Goal: Task Accomplishment & Management: Use online tool/utility

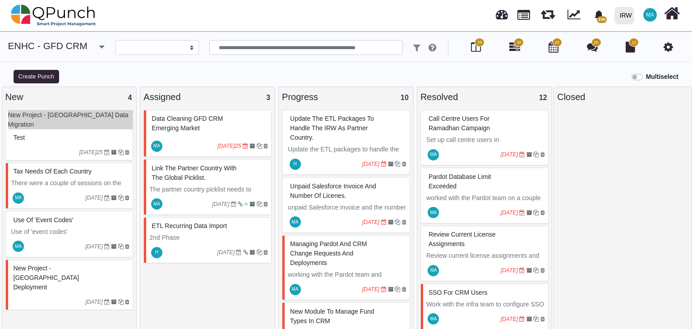
select select
click at [99, 46] on icon "button" at bounding box center [101, 46] width 5 height 9
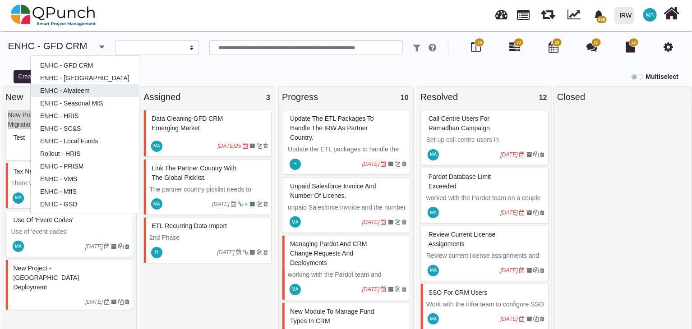
click at [85, 93] on link "ENHC - Alyateem" at bounding box center [85, 90] width 108 height 13
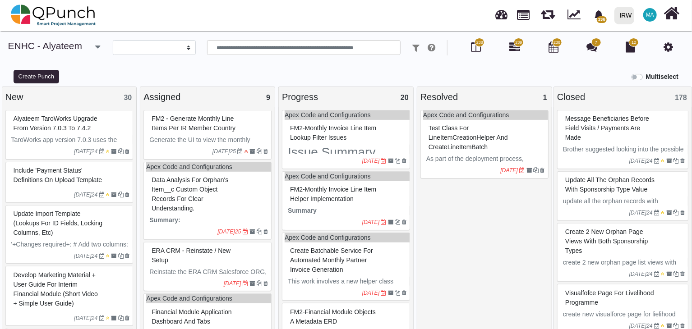
select select
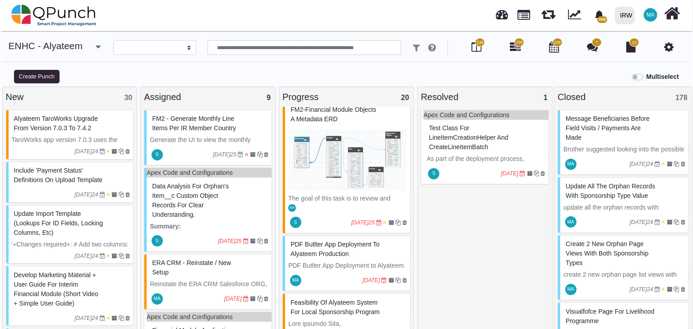
scroll to position [226, 0]
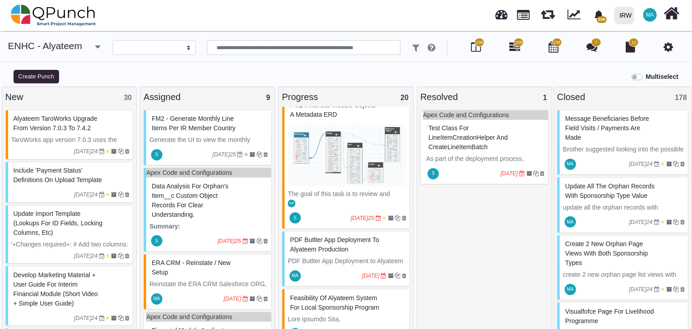
click at [344, 153] on img at bounding box center [347, 156] width 119 height 68
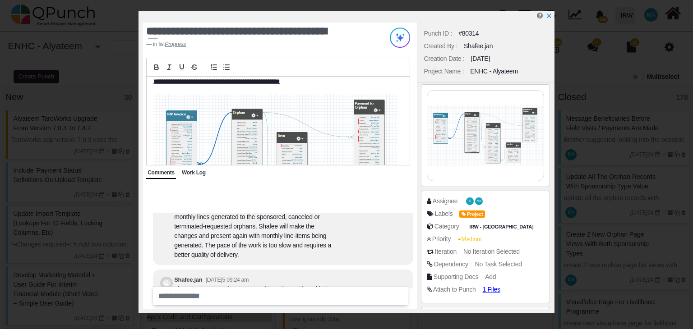
scroll to position [-316, 0]
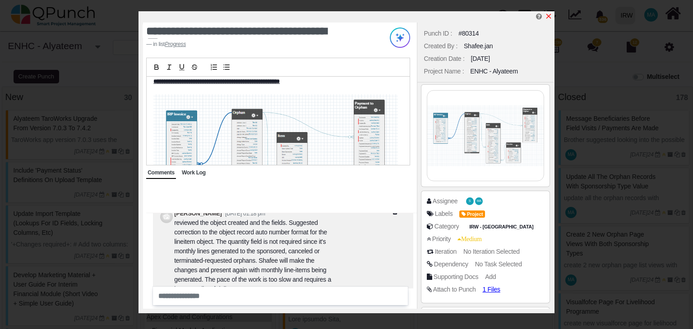
click at [548, 17] on icon "x" at bounding box center [549, 16] width 5 height 5
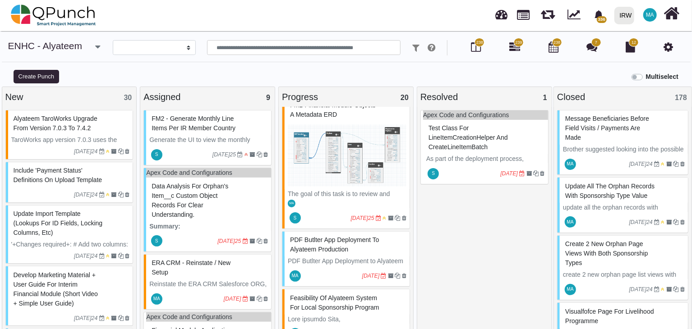
click at [200, 123] on span "FM2 - Generate monthly line items per IR Member country" at bounding box center [194, 123] width 84 height 17
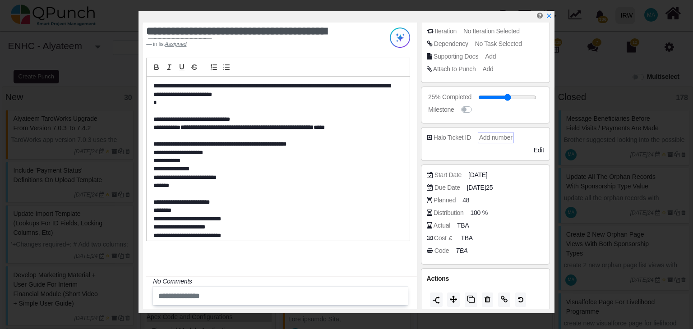
scroll to position [119, 0]
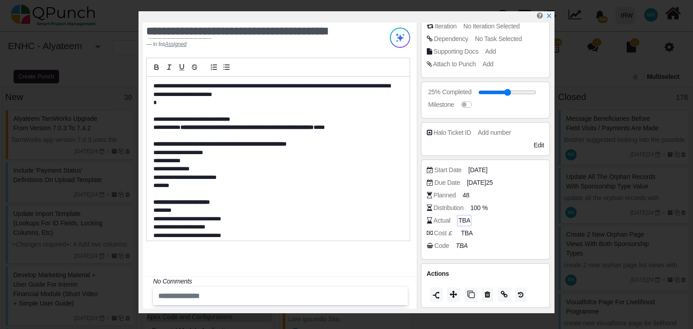
click at [464, 219] on span "TBA" at bounding box center [465, 220] width 12 height 9
click at [466, 220] on span "TBA" at bounding box center [465, 220] width 12 height 9
click at [465, 220] on span "TBA" at bounding box center [465, 220] width 12 height 9
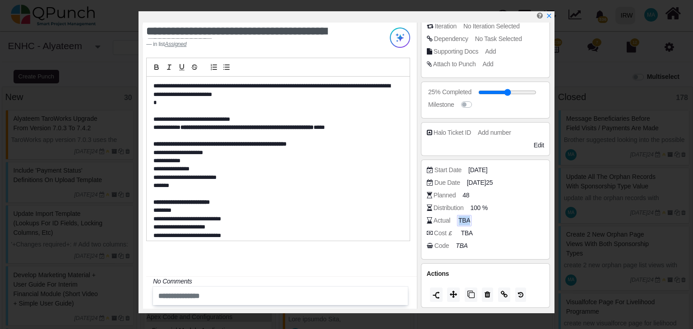
click at [465, 220] on span "TBA" at bounding box center [465, 220] width 12 height 9
click at [466, 220] on span "TBA" at bounding box center [465, 220] width 12 height 9
click at [491, 227] on div "Actual TBA" at bounding box center [485, 222] width 117 height 13
click at [443, 220] on div "Actual" at bounding box center [442, 220] width 17 height 9
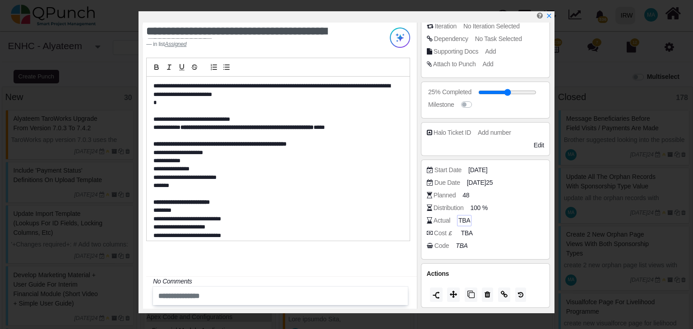
click at [464, 220] on span "TBA" at bounding box center [465, 220] width 12 height 9
click at [465, 192] on span "48" at bounding box center [467, 195] width 7 height 9
click at [498, 221] on div "Actual TBA" at bounding box center [488, 220] width 122 height 9
click at [462, 221] on span "TBA" at bounding box center [465, 220] width 12 height 9
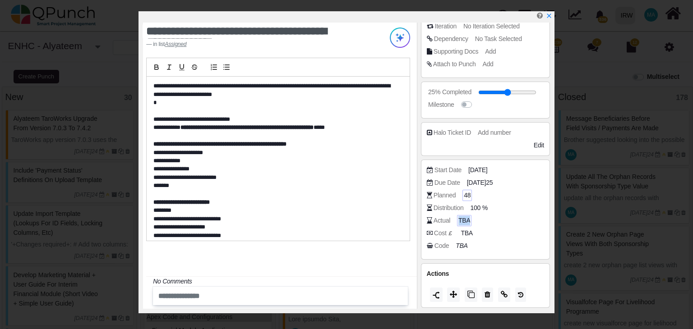
click at [462, 221] on span "TBA" at bounding box center [465, 220] width 12 height 9
click at [463, 221] on span "TBA" at bounding box center [465, 220] width 12 height 9
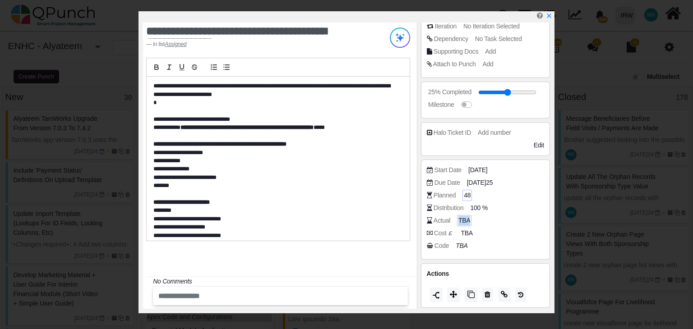
click at [463, 221] on span "TBA" at bounding box center [465, 220] width 12 height 9
click at [464, 221] on span "TBA" at bounding box center [465, 220] width 12 height 9
click at [491, 235] on div "Cost £ TBA" at bounding box center [488, 233] width 122 height 9
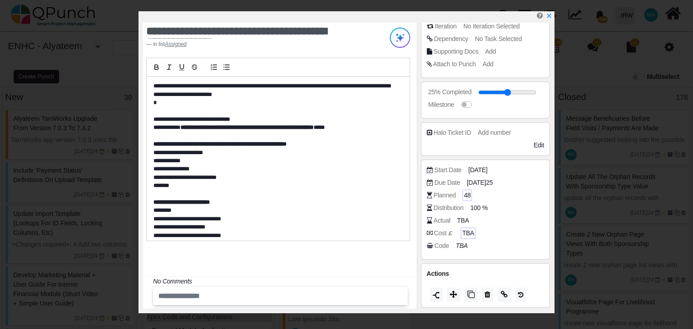
click at [468, 233] on span "TBA" at bounding box center [468, 233] width 12 height 9
click at [488, 245] on div "Code TBA" at bounding box center [488, 245] width 122 height 9
click at [463, 245] on icon "TBA" at bounding box center [463, 245] width 12 height 7
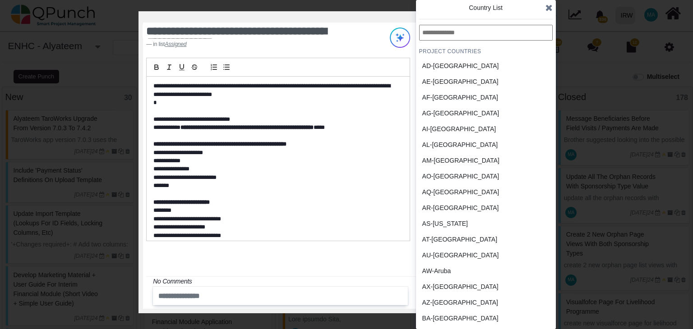
click at [383, 176] on p "**********" at bounding box center [275, 178] width 244 height 8
click at [390, 182] on p "To enrich screen reader interactions, please activate Accessibility in Grammarl…" at bounding box center [275, 186] width 244 height 8
click at [549, 8] on icon at bounding box center [549, 7] width 7 height 9
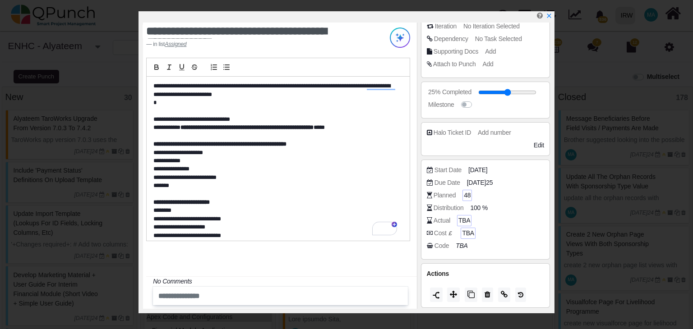
click at [469, 220] on div "TBA" at bounding box center [464, 220] width 14 height 11
click at [460, 221] on span "TBA" at bounding box center [465, 220] width 12 height 9
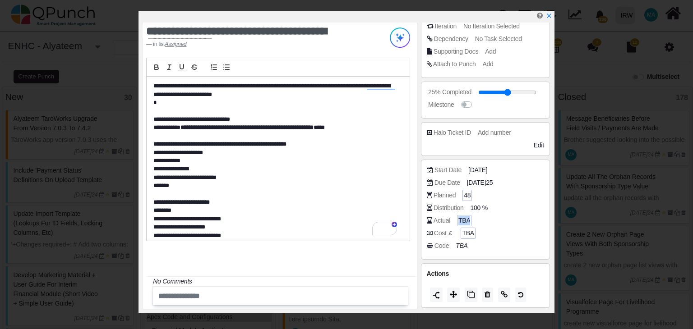
click at [460, 221] on span "TBA" at bounding box center [465, 220] width 12 height 9
click at [483, 218] on div "Actual TBA" at bounding box center [488, 220] width 122 height 9
click at [459, 219] on span "TBA" at bounding box center [465, 220] width 12 height 9
click at [459, 218] on span "TBA" at bounding box center [465, 220] width 12 height 9
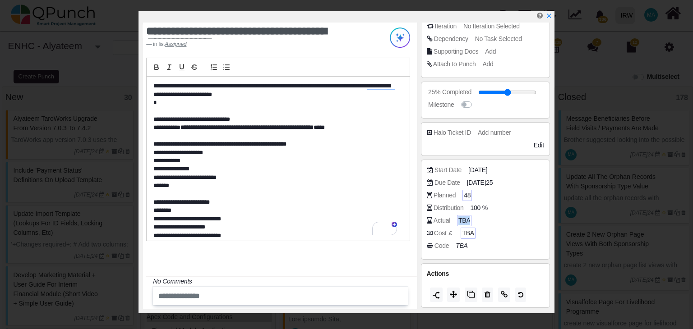
click at [460, 218] on span "TBA" at bounding box center [465, 220] width 12 height 9
click at [462, 218] on span "TBA" at bounding box center [465, 220] width 12 height 9
click at [463, 218] on span "TBA" at bounding box center [465, 220] width 12 height 9
click at [464, 217] on span "TBA" at bounding box center [465, 220] width 12 height 9
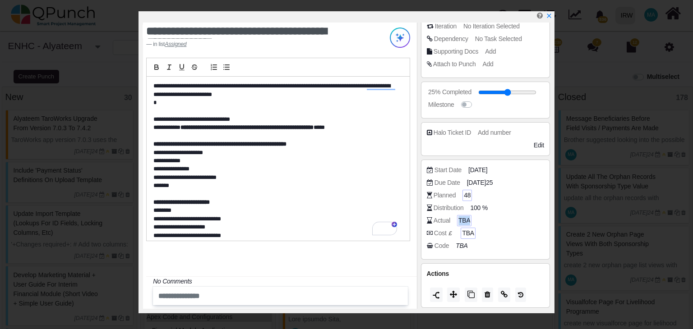
click at [465, 217] on span "TBA" at bounding box center [465, 220] width 12 height 9
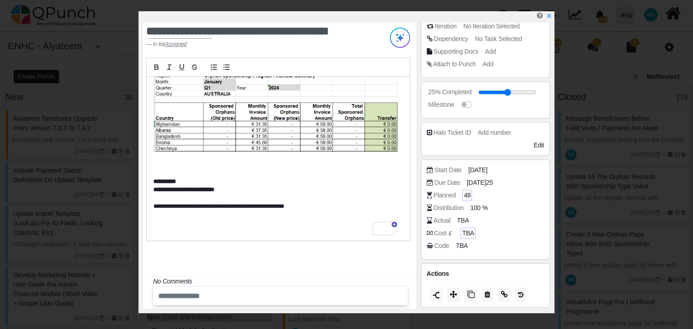
click at [466, 194] on span "48" at bounding box center [467, 195] width 7 height 9
click at [464, 216] on span "TBA" at bounding box center [465, 220] width 12 height 9
click at [462, 220] on span "TBA" at bounding box center [465, 220] width 12 height 9
click at [462, 218] on span "TBA" at bounding box center [465, 220] width 12 height 9
click at [439, 218] on div "Actual" at bounding box center [442, 220] width 17 height 9
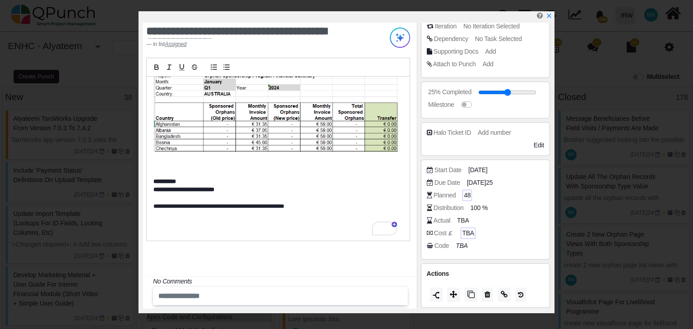
click at [428, 220] on icon at bounding box center [429, 221] width 5 height 6
click at [468, 232] on span "TBA" at bounding box center [468, 233] width 12 height 9
click at [468, 232] on input "number" at bounding box center [502, 233] width 79 height 9
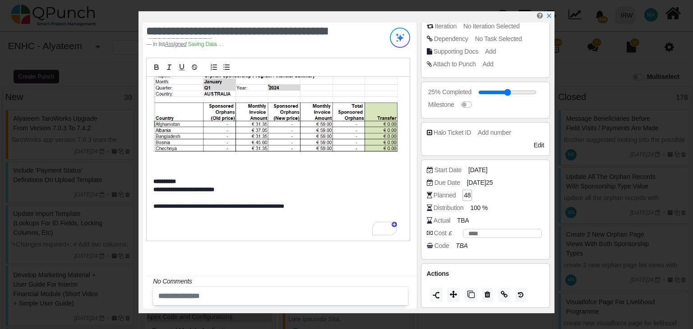
click at [476, 244] on div "Code TBA" at bounding box center [488, 245] width 122 height 9
click at [461, 218] on span "TBA" at bounding box center [465, 220] width 12 height 9
click at [462, 218] on span "TBA" at bounding box center [465, 220] width 12 height 9
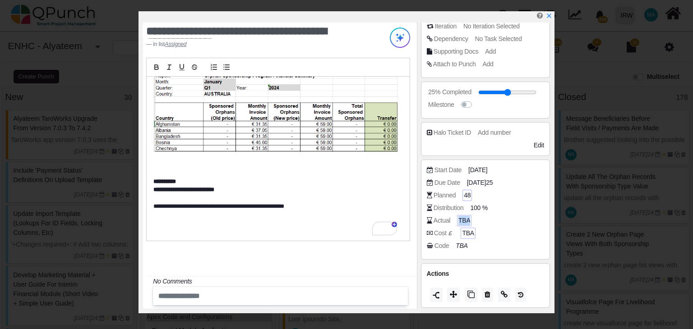
click at [463, 218] on span "TBA" at bounding box center [465, 220] width 12 height 9
click at [464, 218] on span "TBA" at bounding box center [465, 220] width 12 height 9
click at [484, 218] on div "Actual TBA" at bounding box center [488, 220] width 122 height 9
click at [463, 219] on span "TBA" at bounding box center [465, 220] width 12 height 9
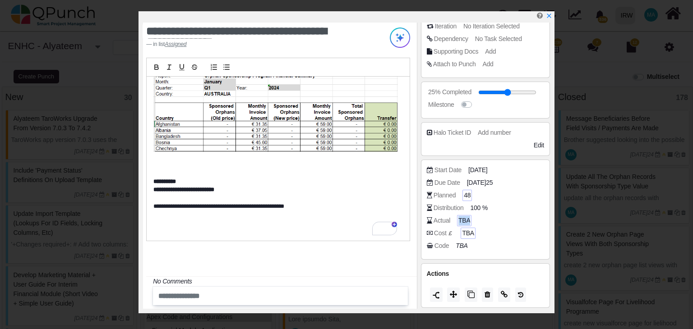
click at [463, 219] on span "TBA" at bounding box center [465, 220] width 12 height 9
click at [493, 219] on div "Actual TBA" at bounding box center [488, 220] width 122 height 9
click at [462, 222] on span "TBA" at bounding box center [465, 220] width 12 height 9
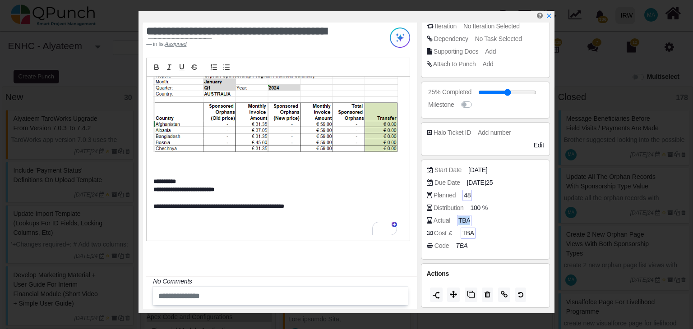
click at [462, 222] on span "TBA" at bounding box center [465, 220] width 12 height 9
click at [492, 221] on div "Actual TBA" at bounding box center [488, 220] width 122 height 9
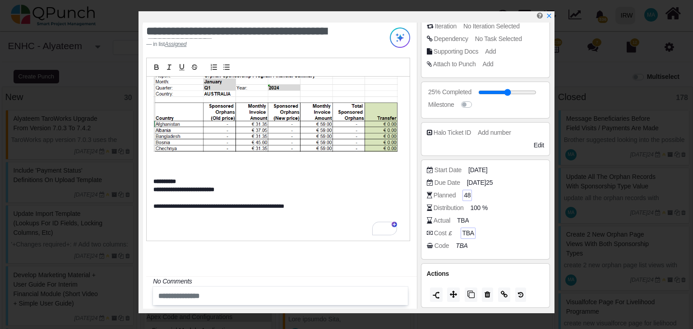
click at [435, 219] on div "Actual" at bounding box center [442, 220] width 17 height 9
click at [429, 220] on icon at bounding box center [429, 221] width 5 height 6
click at [204, 297] on input "text" at bounding box center [265, 296] width 220 height 15
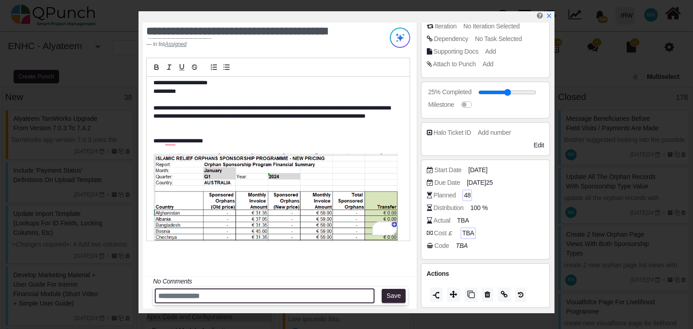
scroll to position [258, 0]
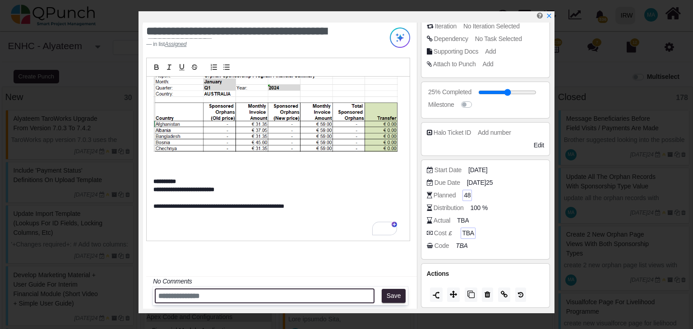
click at [211, 293] on input "text" at bounding box center [265, 296] width 220 height 15
type input "*"
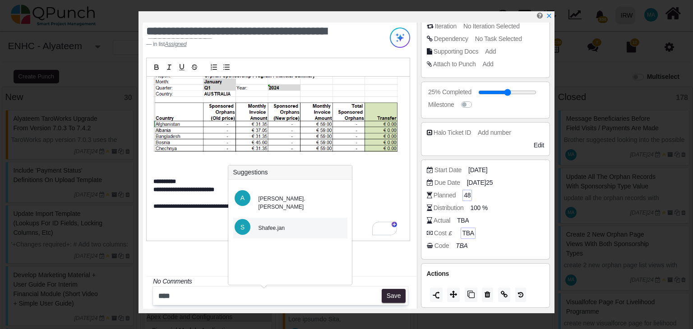
click at [278, 218] on div "Shafee.jan" at bounding box center [271, 228] width 39 height 21
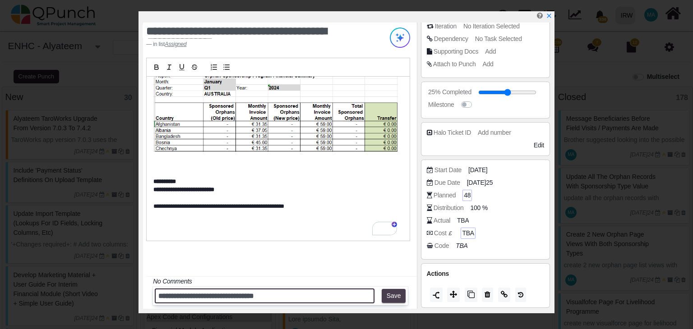
type input "**********"
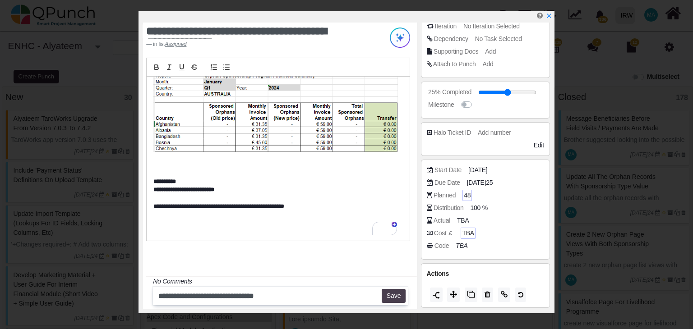
click at [395, 297] on button "Save" at bounding box center [394, 296] width 24 height 14
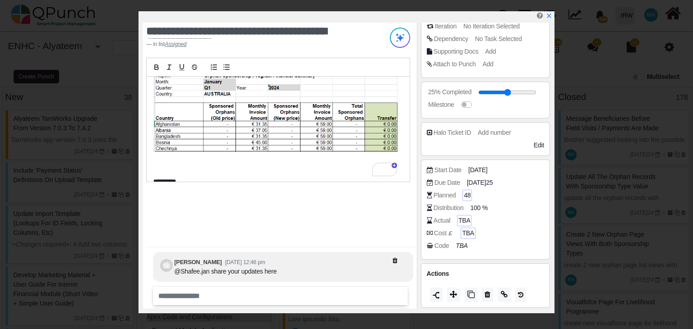
click at [462, 219] on span "TBA" at bounding box center [465, 220] width 12 height 9
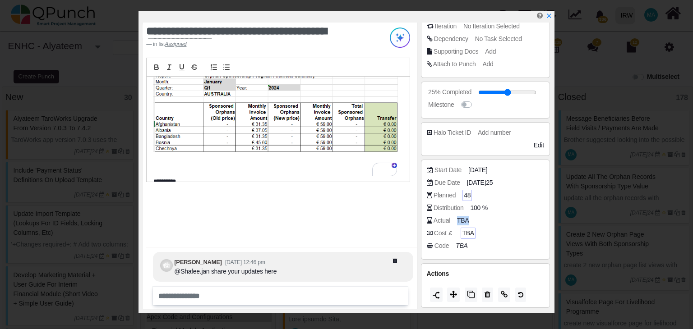
click at [485, 221] on div "Actual TBA" at bounding box center [488, 220] width 122 height 9
click at [463, 220] on span "TBA" at bounding box center [465, 220] width 12 height 9
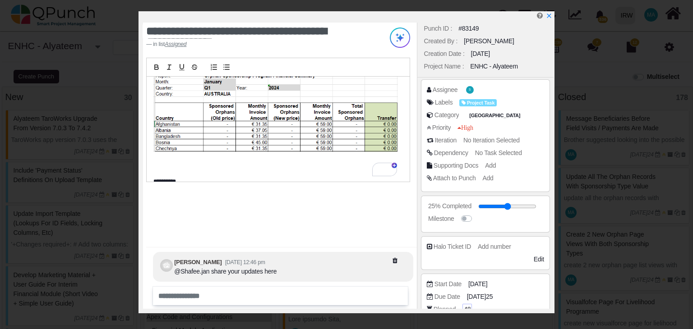
scroll to position [0, 0]
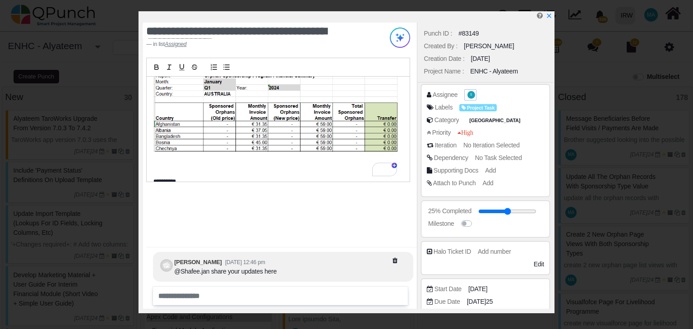
click at [470, 94] on span "S" at bounding box center [471, 94] width 2 height 3
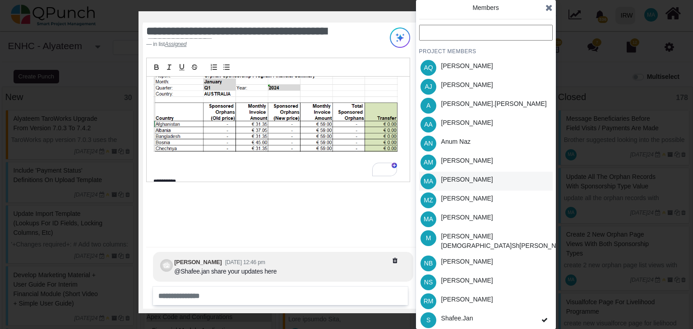
click at [477, 176] on div "[PERSON_NAME]" at bounding box center [467, 179] width 52 height 9
click at [365, 193] on div "**********" at bounding box center [279, 166] width 273 height 287
click at [548, 9] on icon at bounding box center [549, 7] width 7 height 9
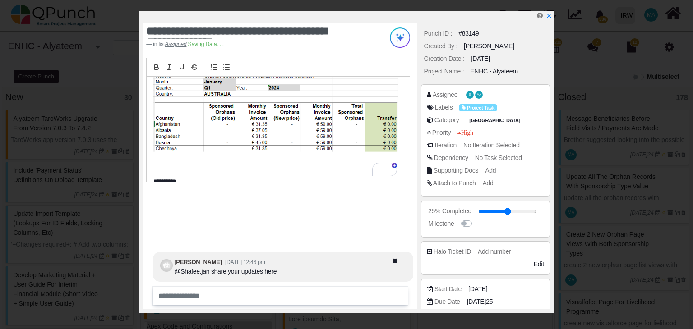
scroll to position [119, 0]
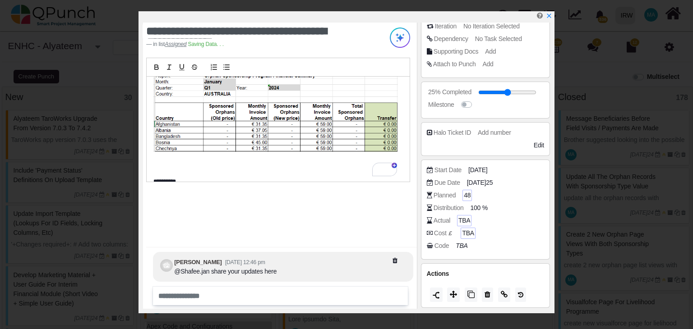
click at [465, 218] on span "TBA" at bounding box center [465, 220] width 12 height 9
click at [463, 218] on span "TBA" at bounding box center [465, 220] width 12 height 9
click at [462, 218] on span "TBA" at bounding box center [465, 220] width 12 height 9
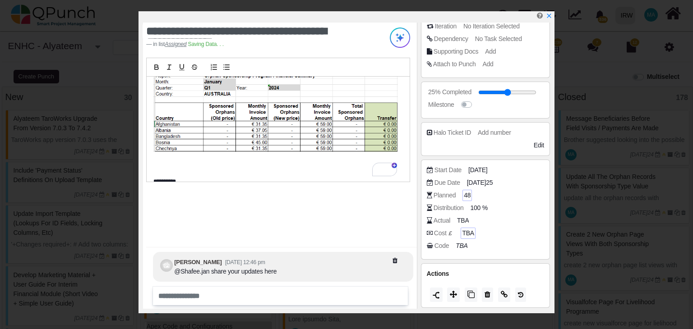
click at [440, 218] on div "Actual" at bounding box center [442, 220] width 17 height 9
click at [507, 219] on div "Actual TBA" at bounding box center [488, 220] width 122 height 9
click at [549, 15] on icon "x" at bounding box center [548, 16] width 7 height 7
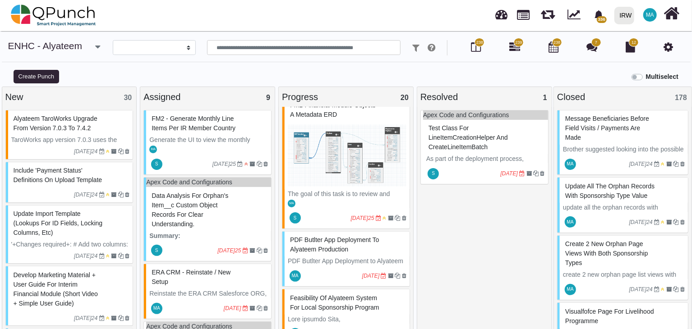
click at [204, 127] on span "FM2 - Generate monthly line items per IR Member country" at bounding box center [194, 123] width 84 height 17
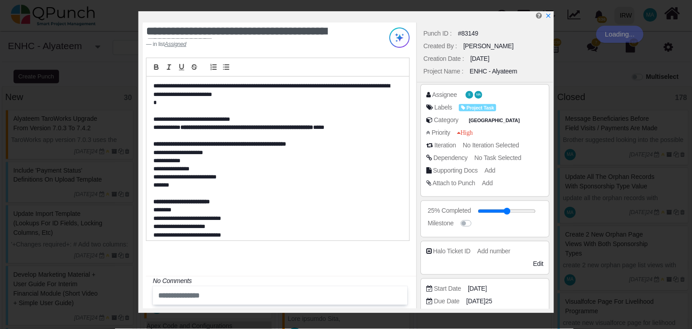
scroll to position [119, 0]
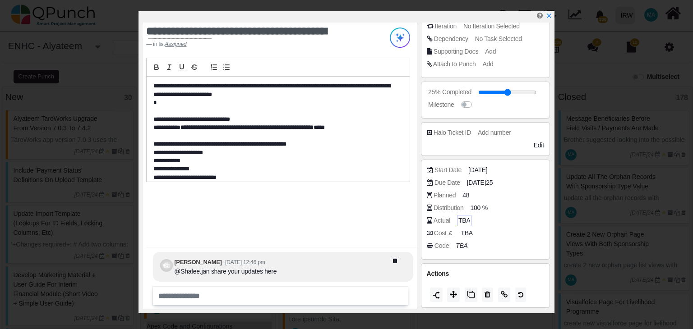
click at [465, 218] on span "TBA" at bounding box center [465, 220] width 12 height 9
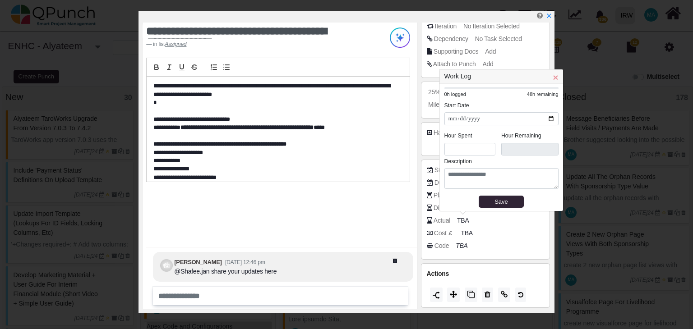
click at [499, 221] on div "Actual TBA" at bounding box center [488, 220] width 122 height 9
click at [468, 174] on textarea at bounding box center [502, 178] width 114 height 21
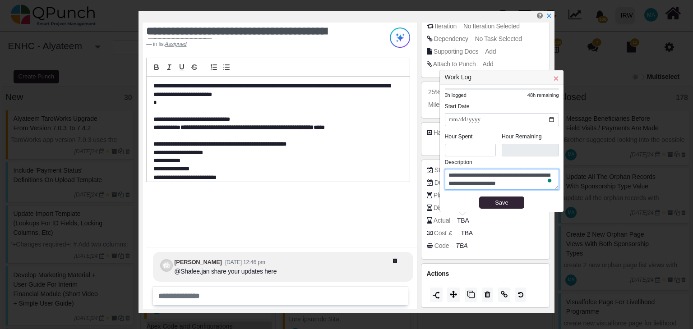
click at [460, 176] on textarea "**********" at bounding box center [502, 179] width 114 height 21
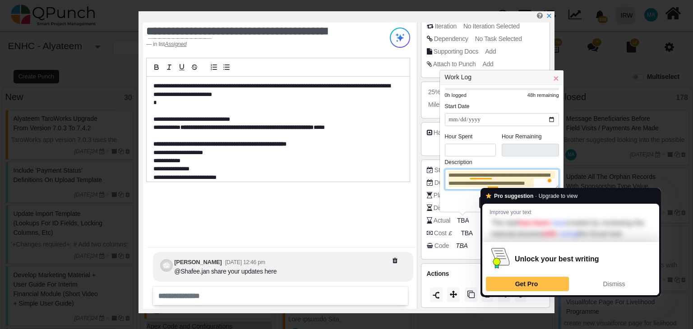
type textarea "**********"
click at [457, 197] on div "Save" at bounding box center [502, 200] width 114 height 18
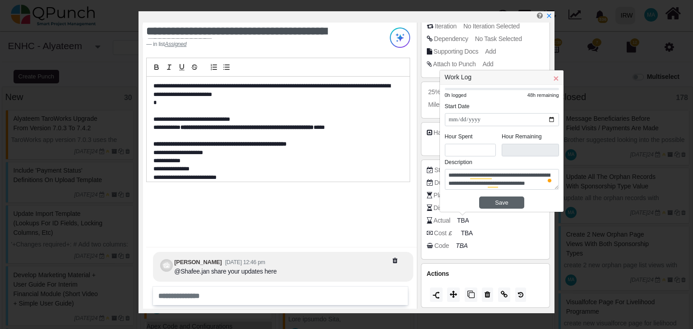
click at [502, 204] on div "Save" at bounding box center [501, 203] width 39 height 9
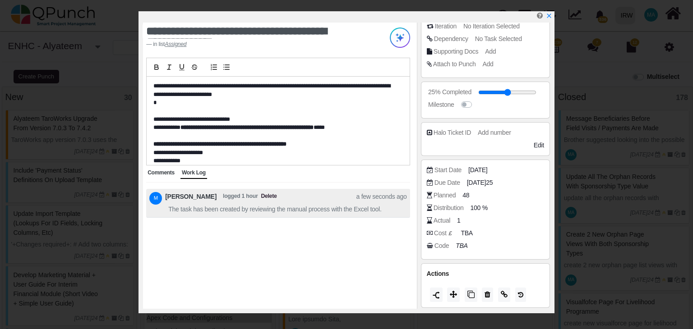
click at [244, 196] on span "logged 1 hour" at bounding box center [240, 198] width 35 height 13
click at [203, 196] on span "[PERSON_NAME]" at bounding box center [190, 198] width 51 height 13
click at [549, 16] on icon "x" at bounding box center [549, 16] width 5 height 5
